Goal: Information Seeking & Learning: Learn about a topic

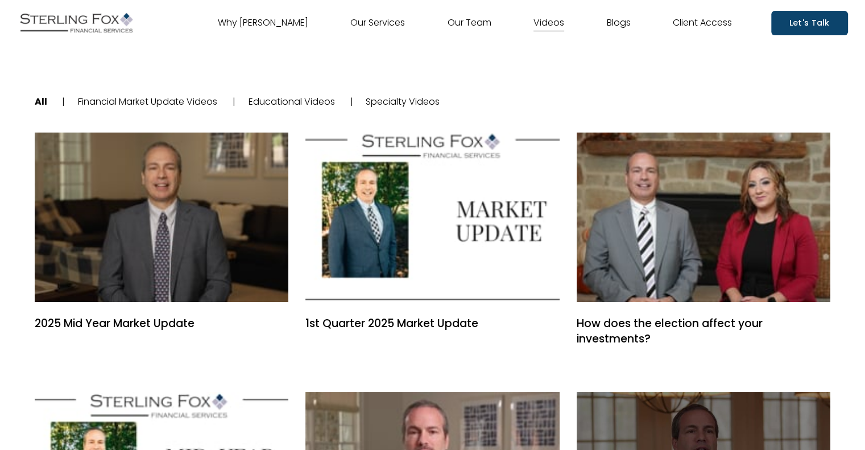
click at [398, 103] on link "Specialty Videos" at bounding box center [402, 101] width 74 height 13
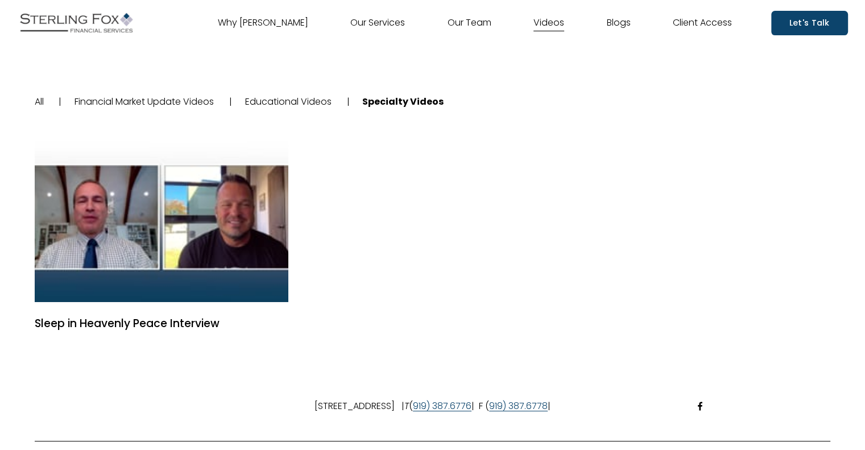
click at [304, 103] on link "Educational Videos" at bounding box center [288, 101] width 86 height 13
